Goal: Check status: Check status

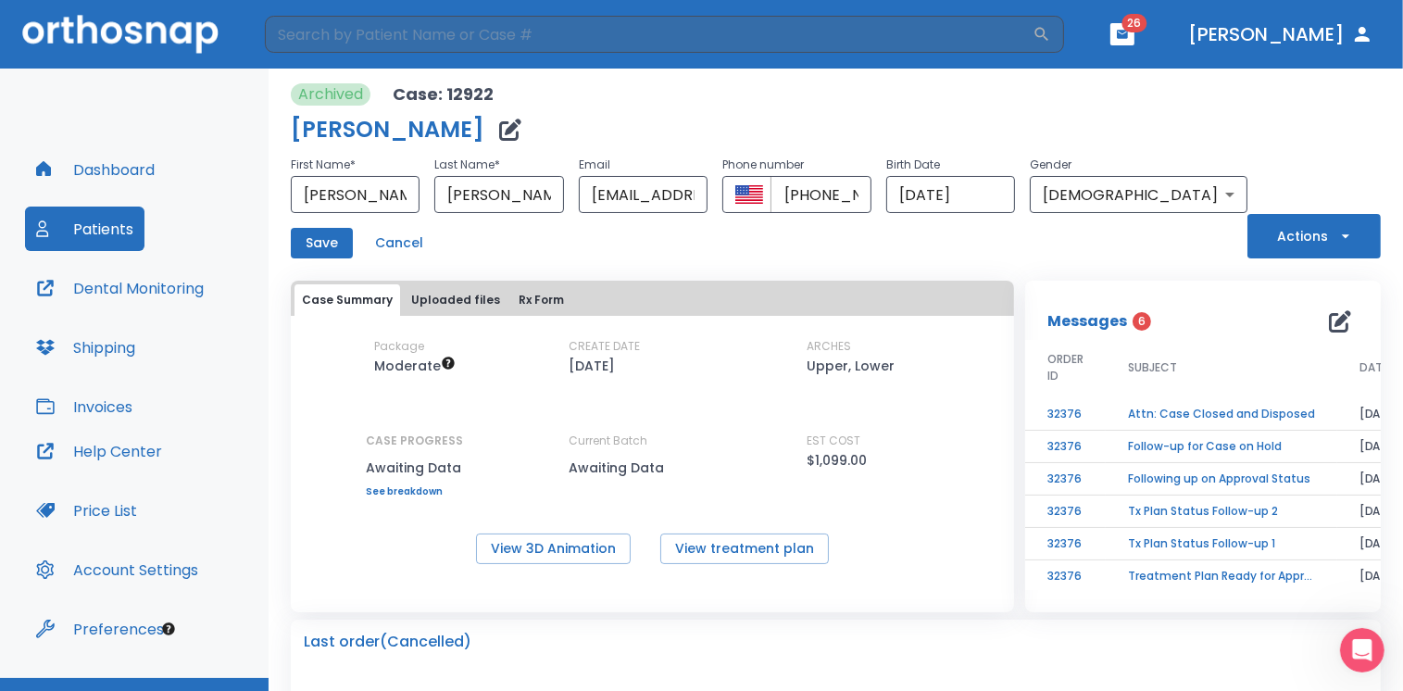
scroll to position [2518, 0]
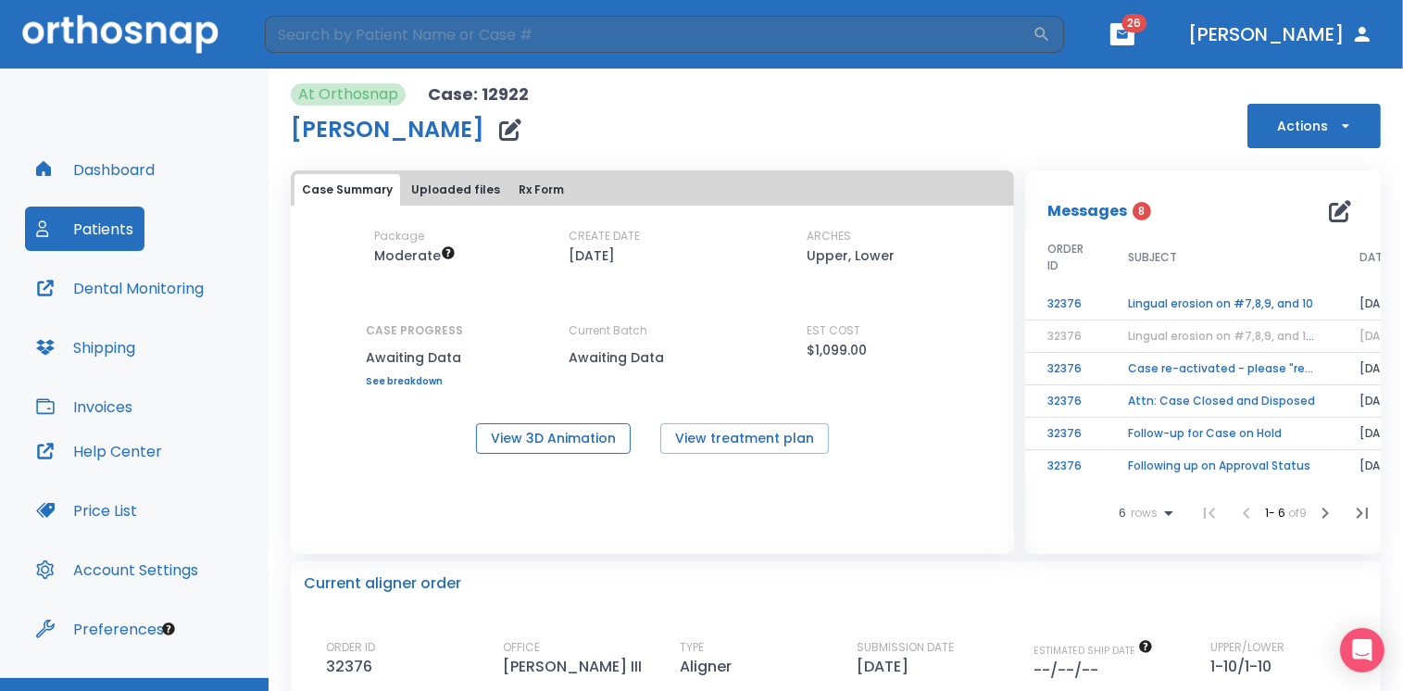
click at [535, 440] on button "View 3D Animation" at bounding box center [553, 438] width 155 height 31
